Goal: Information Seeking & Learning: Learn about a topic

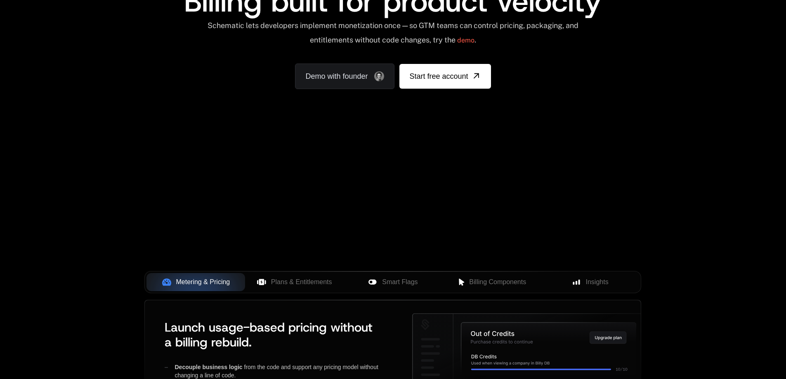
scroll to position [124, 0]
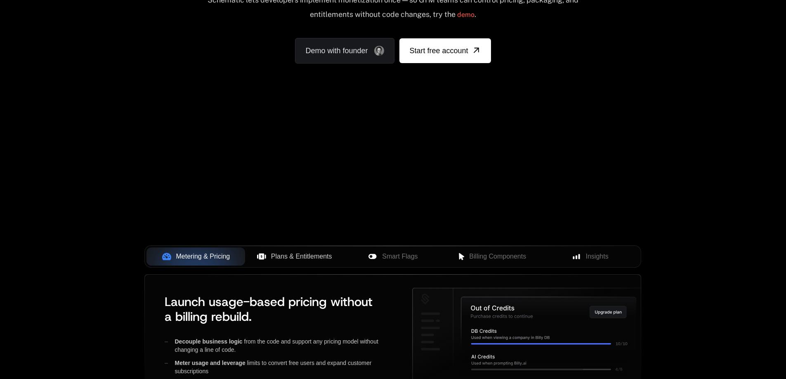
click at [281, 260] on span "Plans & Entitlements" at bounding box center [301, 257] width 61 height 10
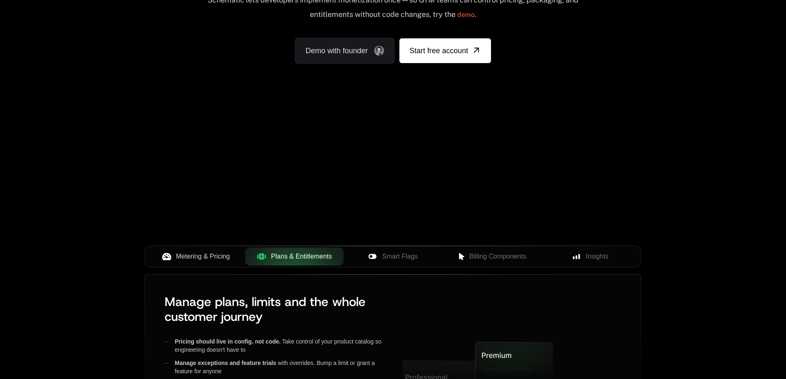
click at [180, 259] on span "Metering & Pricing" at bounding box center [203, 257] width 54 height 10
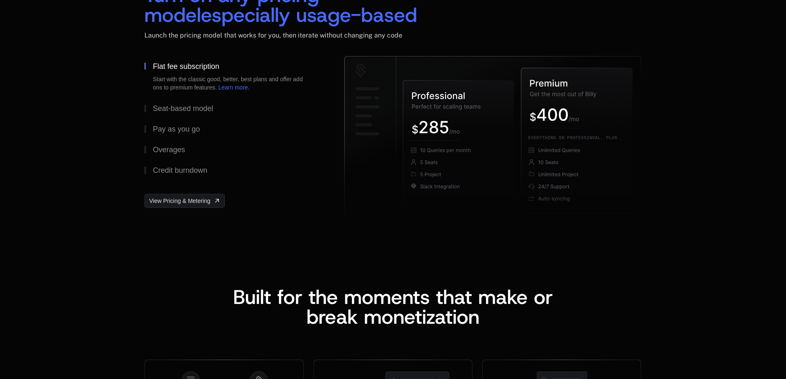
scroll to position [1237, 0]
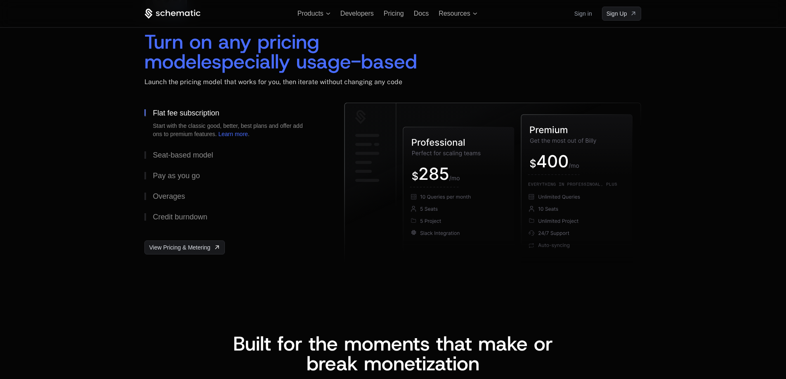
click at [557, 266] on div at bounding box center [492, 185] width 297 height 165
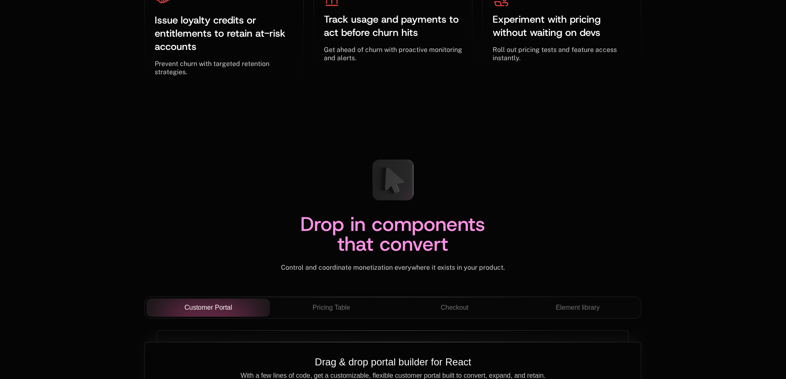
scroll to position [2845, 0]
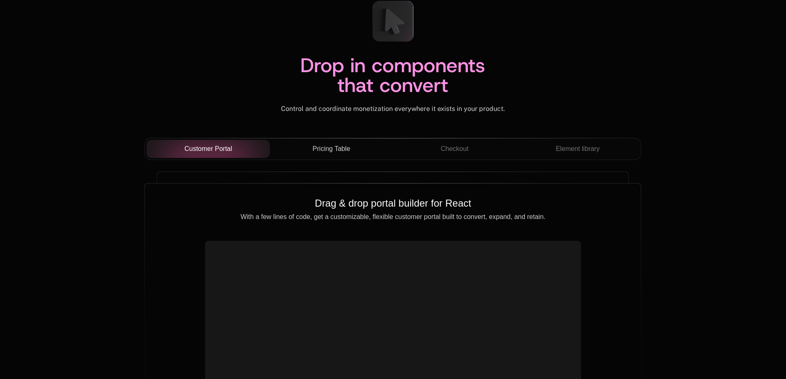
click at [338, 144] on span "Pricing Table" at bounding box center [332, 149] width 38 height 10
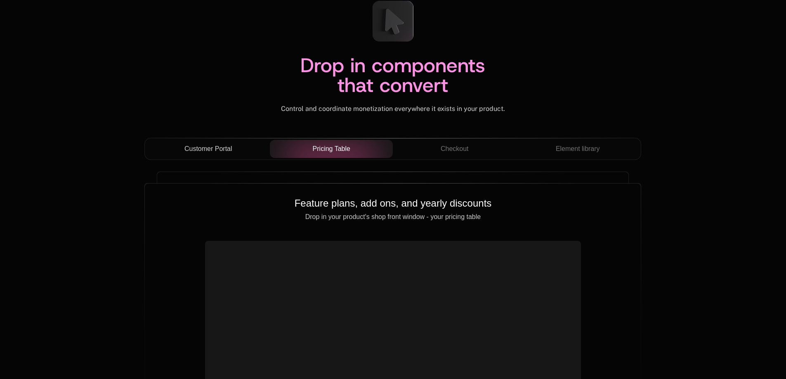
click at [224, 147] on span "Customer Portal" at bounding box center [208, 149] width 48 height 10
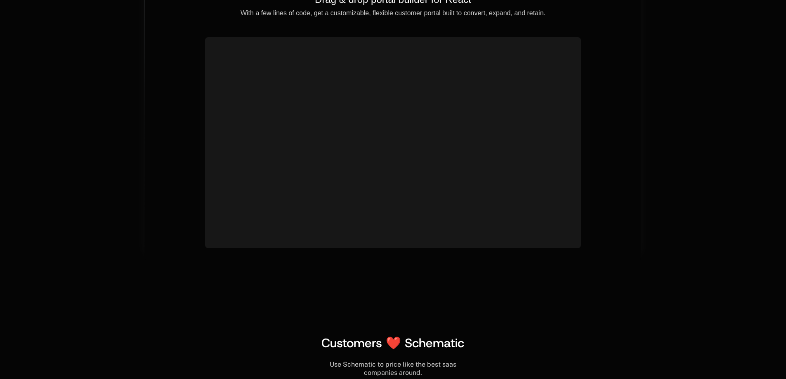
scroll to position [2887, 0]
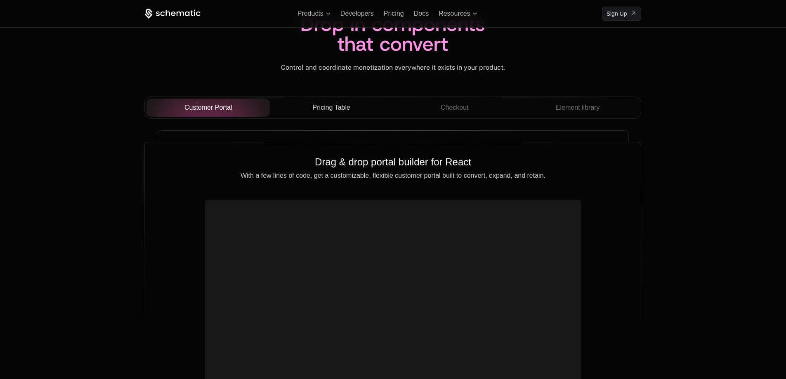
click at [337, 108] on span "Pricing Table" at bounding box center [332, 108] width 38 height 10
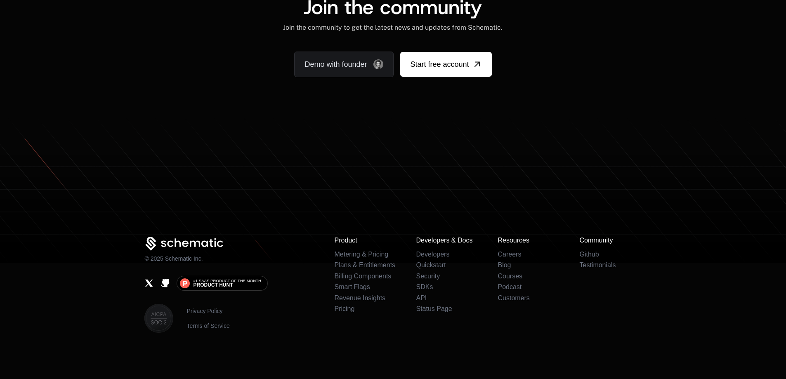
scroll to position [4840, 0]
